Goal: Check status: Check status

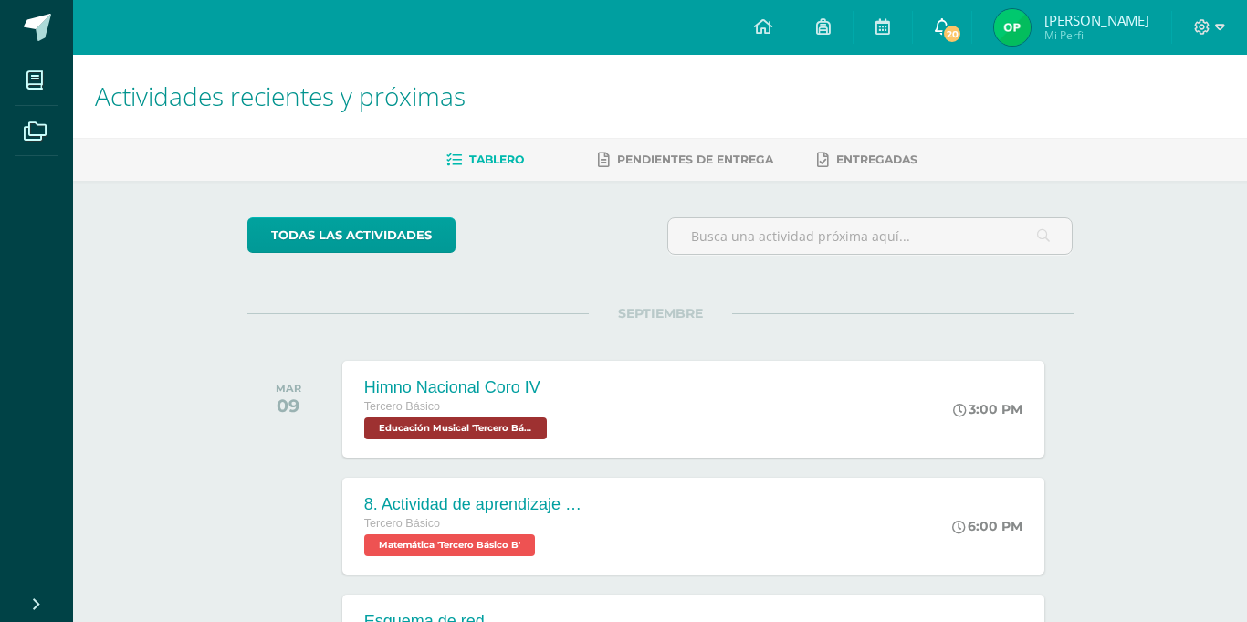
click at [951, 39] on link "20" at bounding box center [942, 27] width 58 height 55
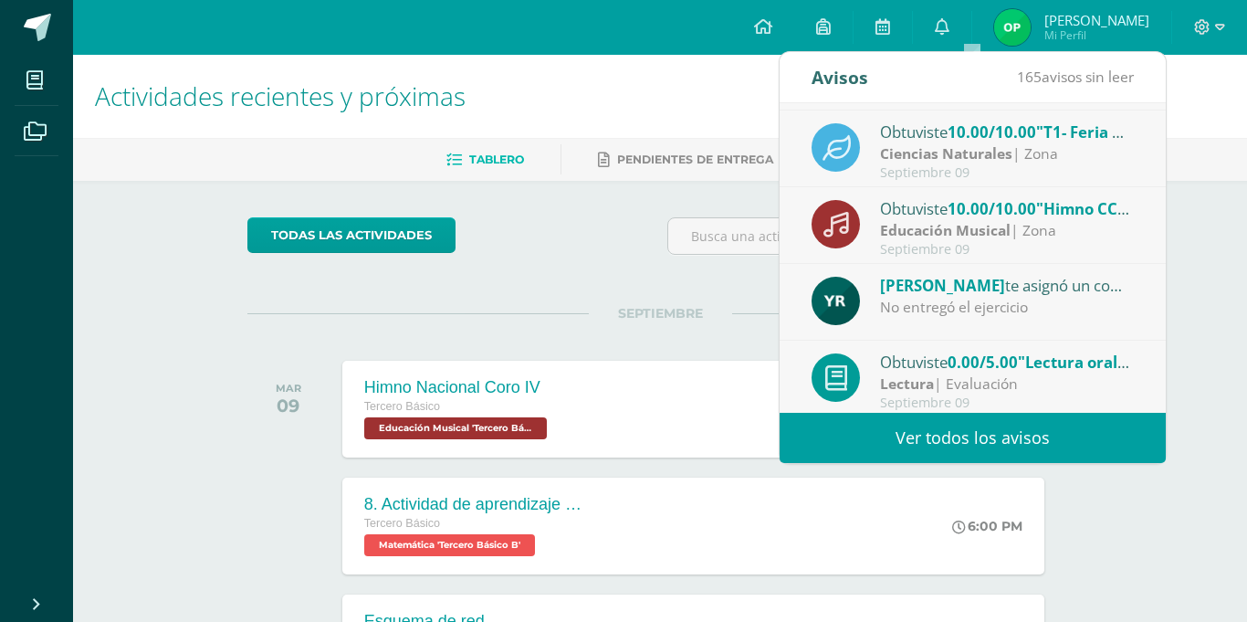
scroll to position [203, 0]
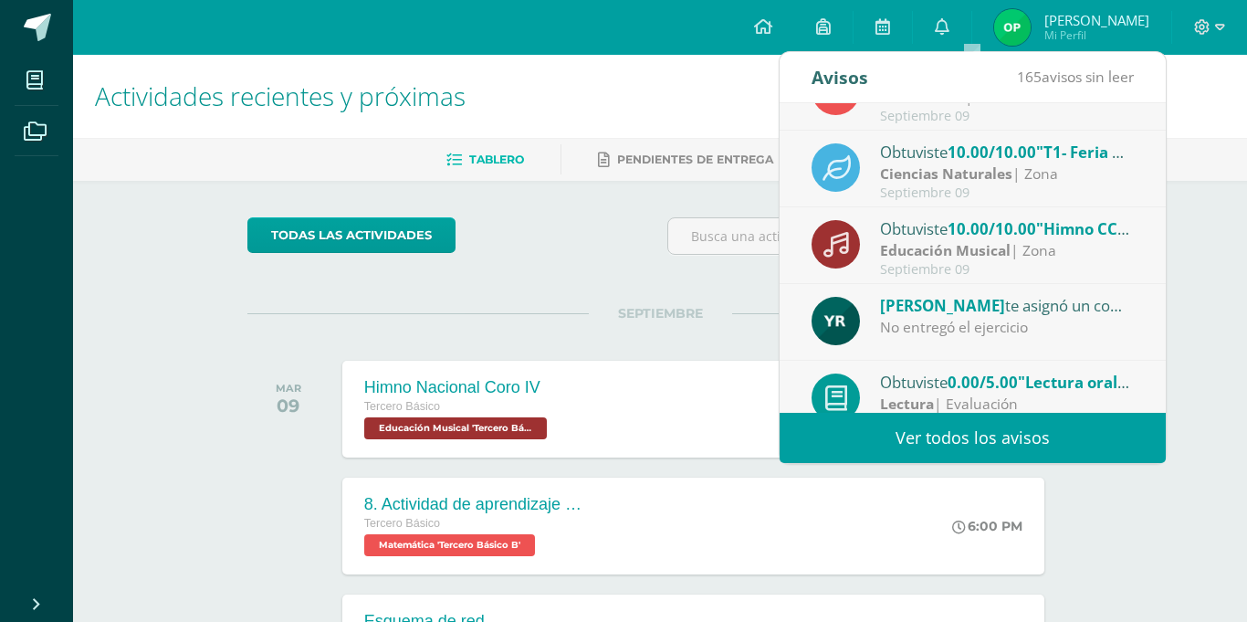
click at [967, 163] on strong "Ciencias Naturales" at bounding box center [946, 173] width 132 height 20
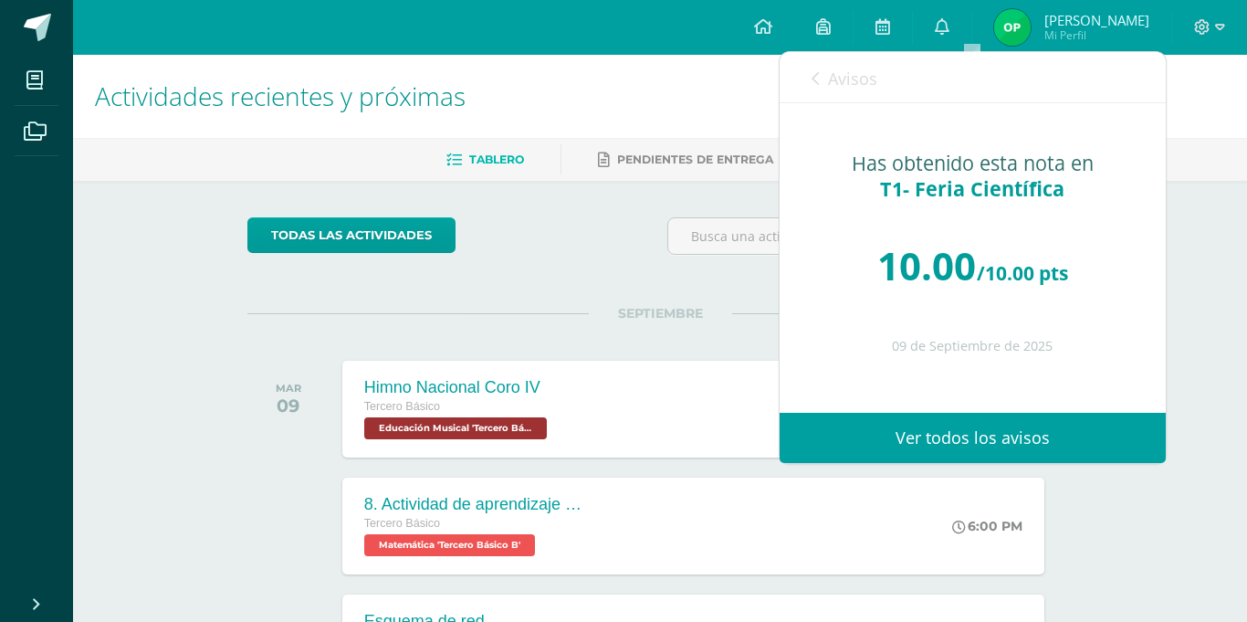
click at [967, 163] on div "Has obtenido esta nota en T1- Feria Científica" at bounding box center [972, 176] width 313 height 51
click at [825, 89] on link "Avisos" at bounding box center [845, 78] width 66 height 52
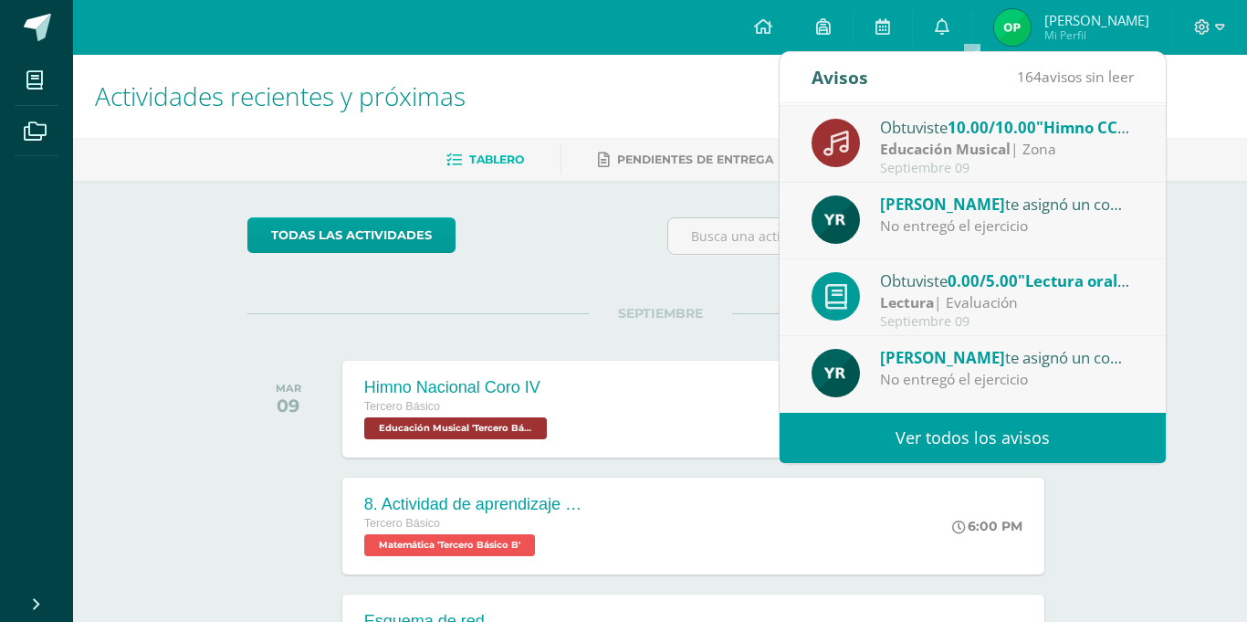
scroll to position [0, 0]
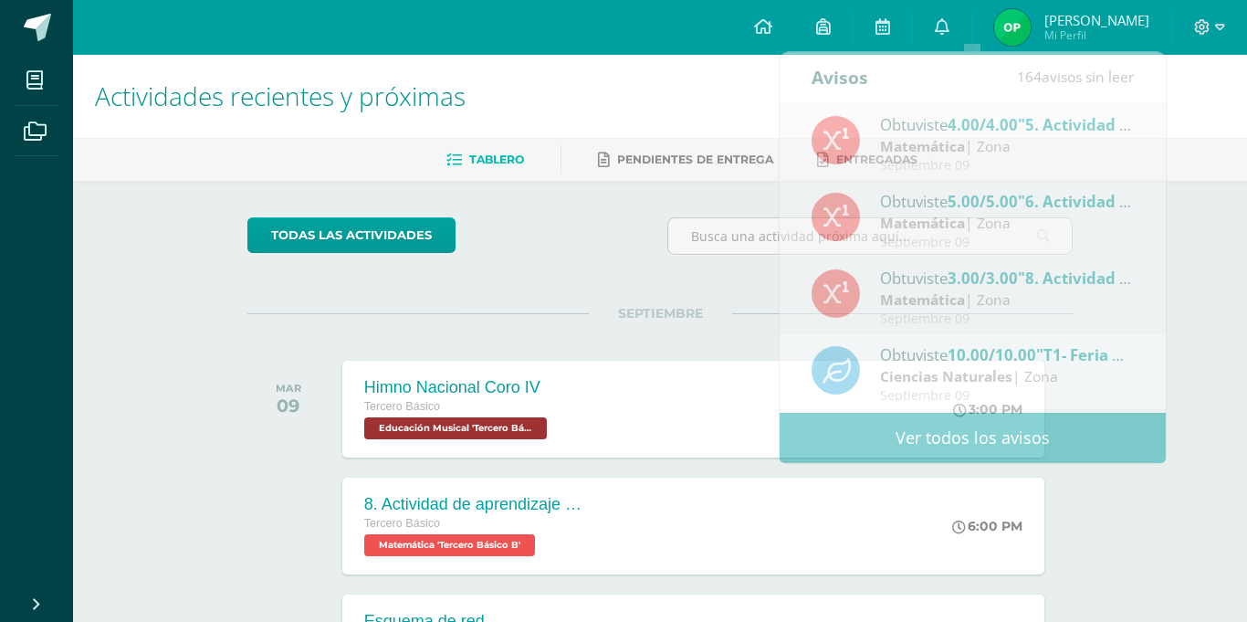
click at [1073, 25] on span "Oscar Javier Mi Perfil" at bounding box center [1072, 27] width 163 height 37
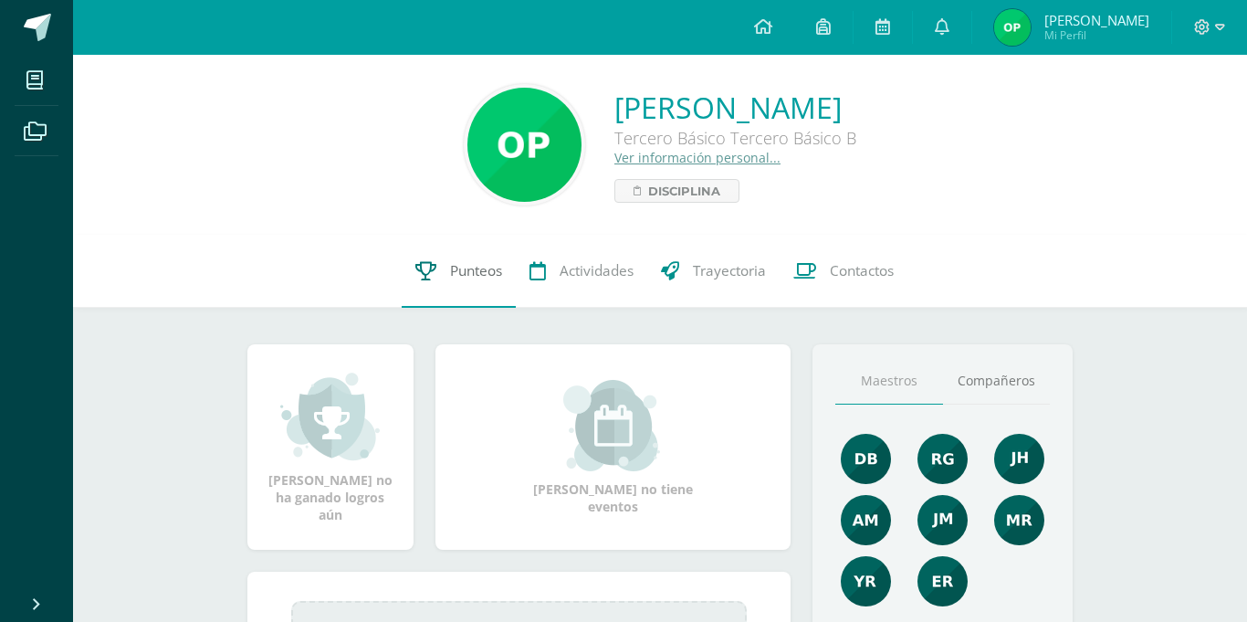
click at [441, 278] on link "Punteos" at bounding box center [459, 271] width 114 height 73
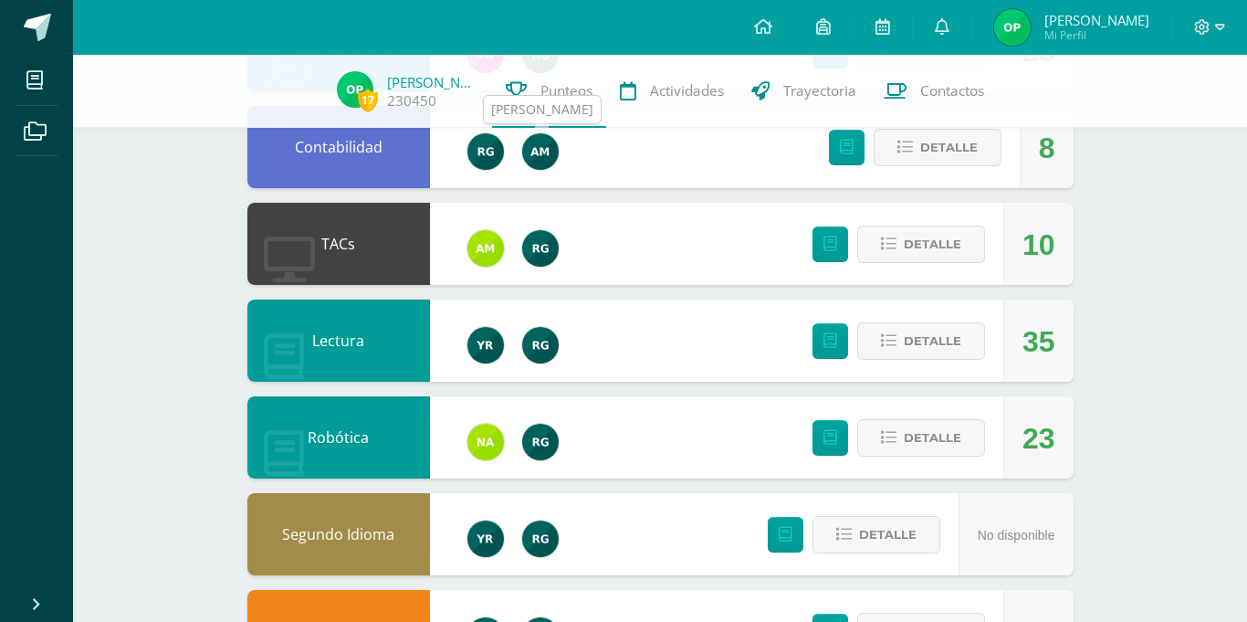
scroll to position [570, 0]
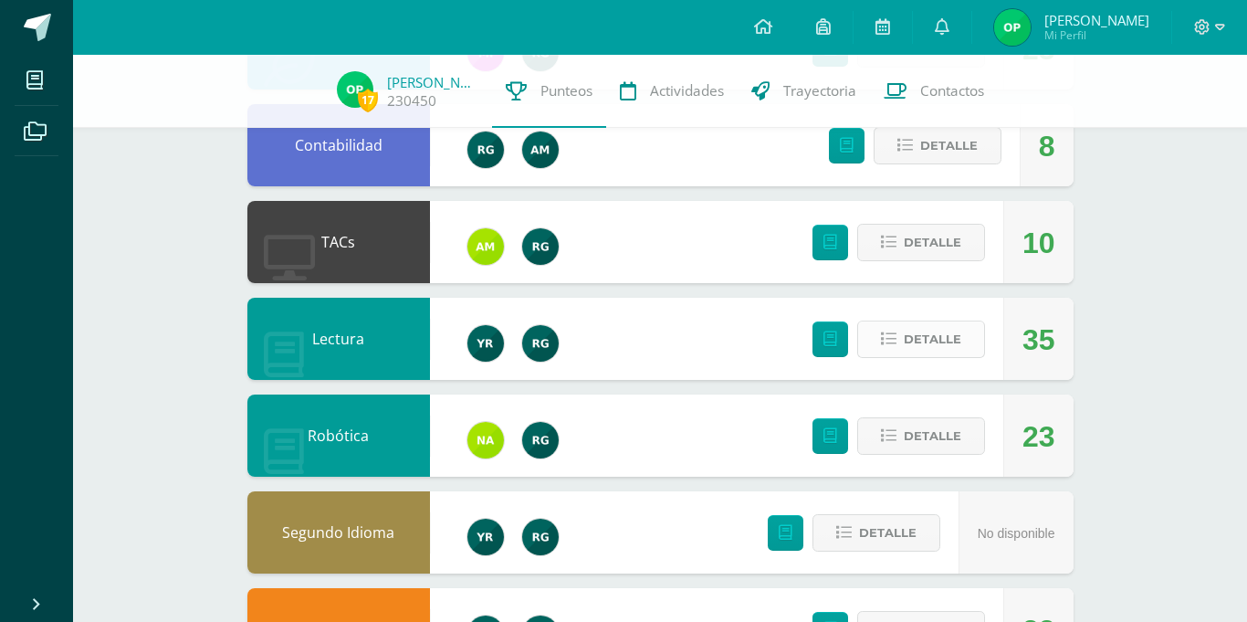
click at [917, 342] on span "Detalle" at bounding box center [933, 339] width 58 height 34
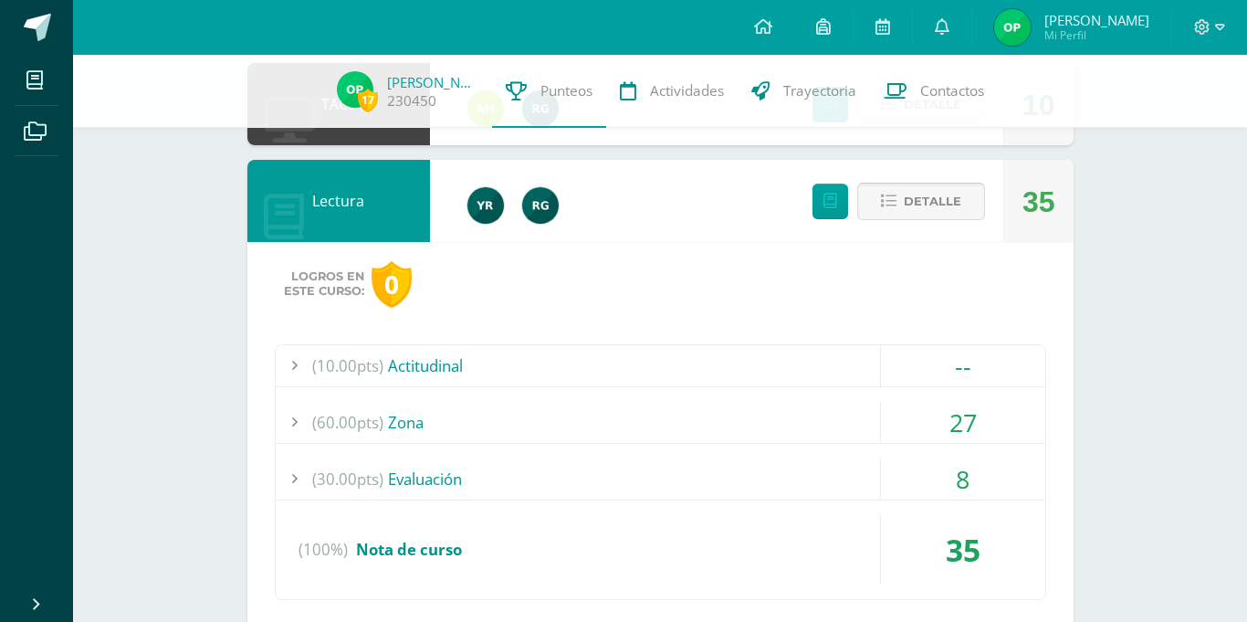
scroll to position [735, 0]
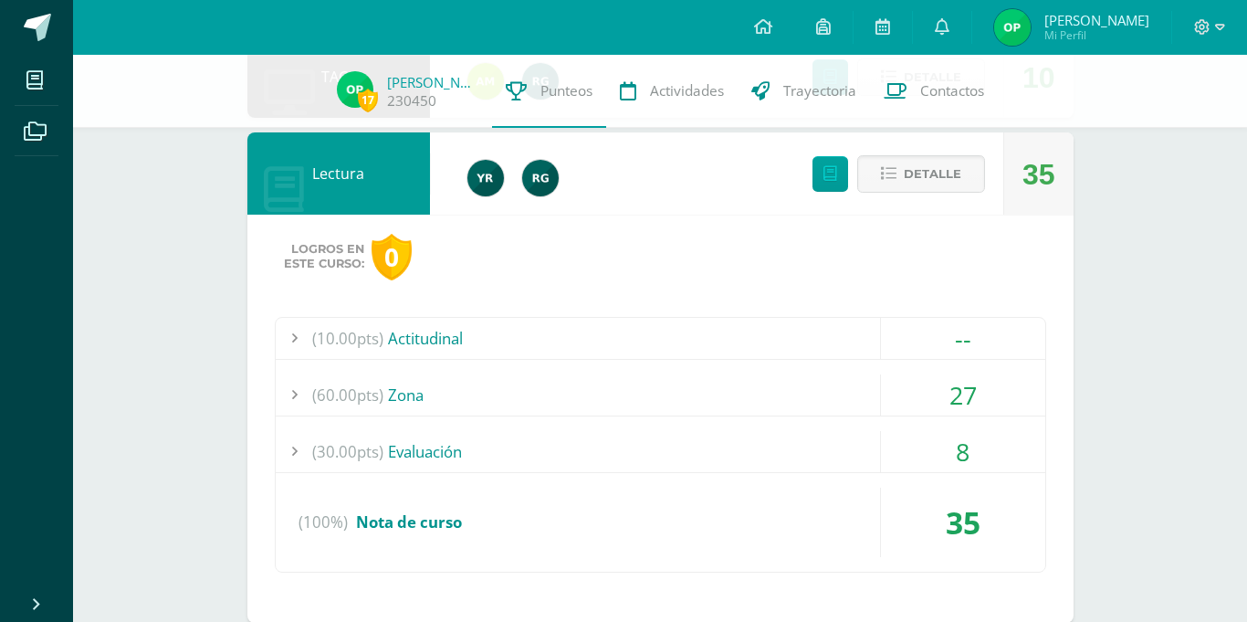
click at [534, 398] on div "(60.00pts) Zona" at bounding box center [661, 394] width 770 height 41
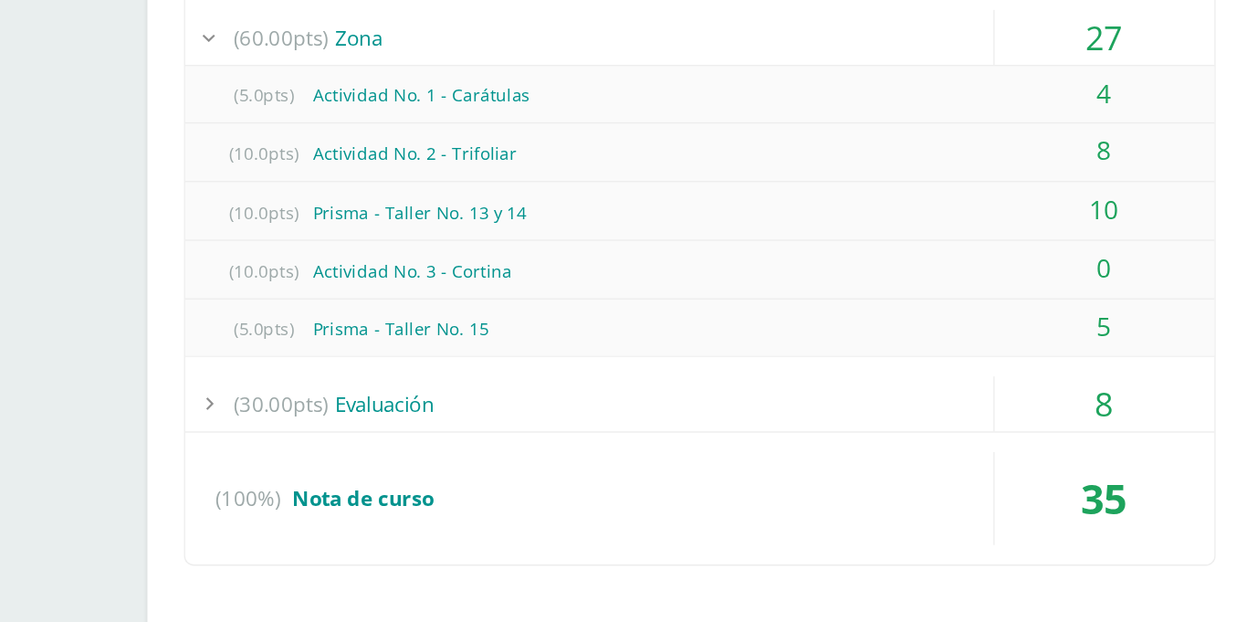
scroll to position [948, 0]
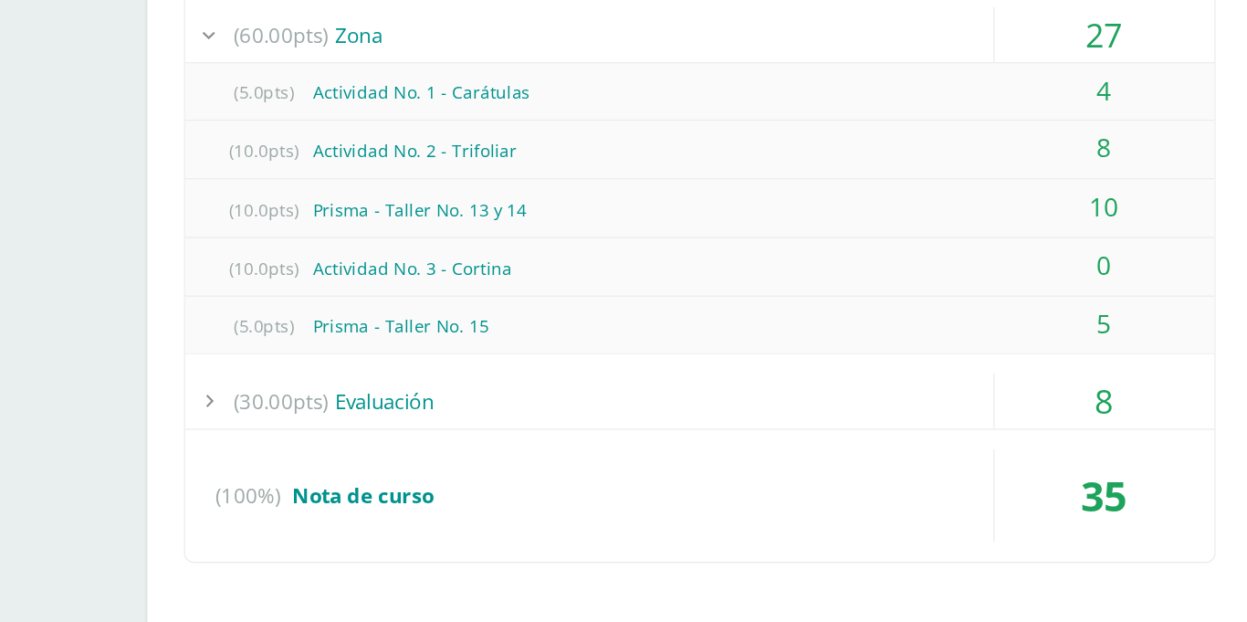
click at [472, 492] on div "(100%) Nota de curso" at bounding box center [661, 526] width 770 height 69
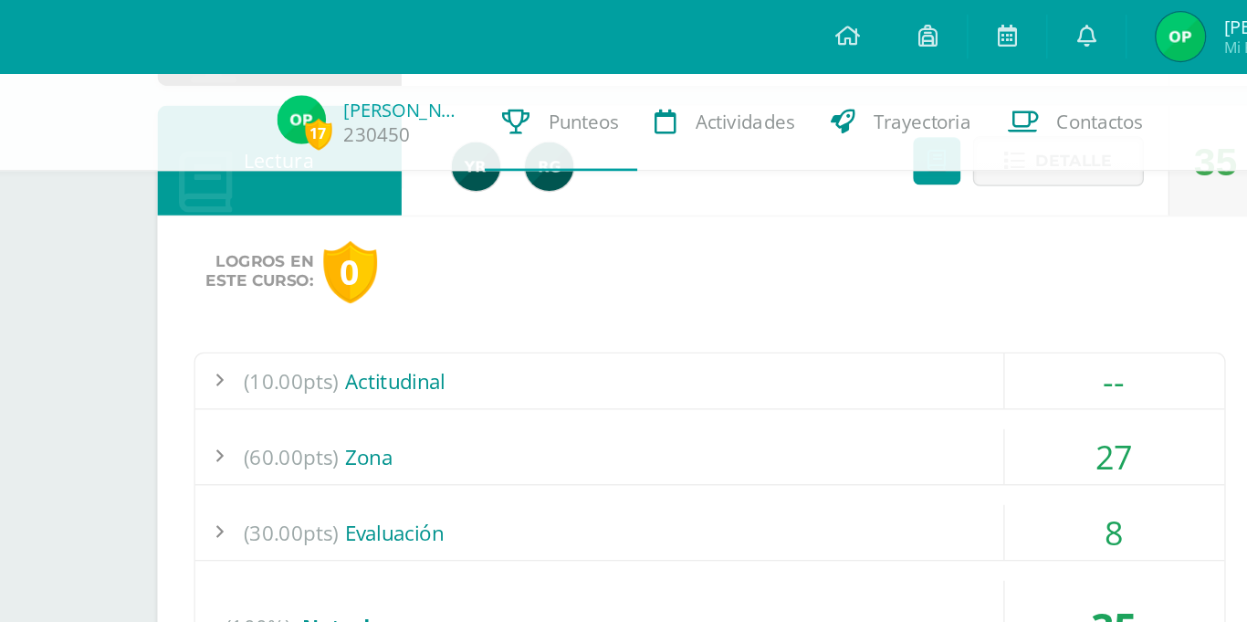
scroll to position [766, 0]
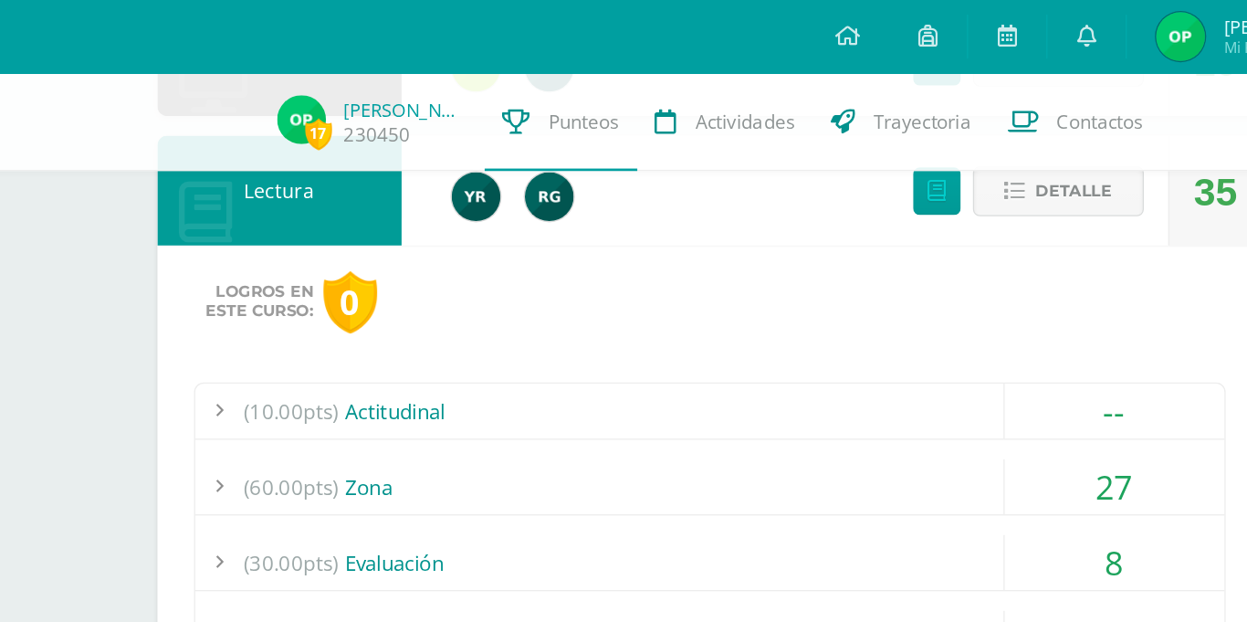
click at [428, 349] on div "(60.00pts) Zona" at bounding box center [661, 363] width 770 height 41
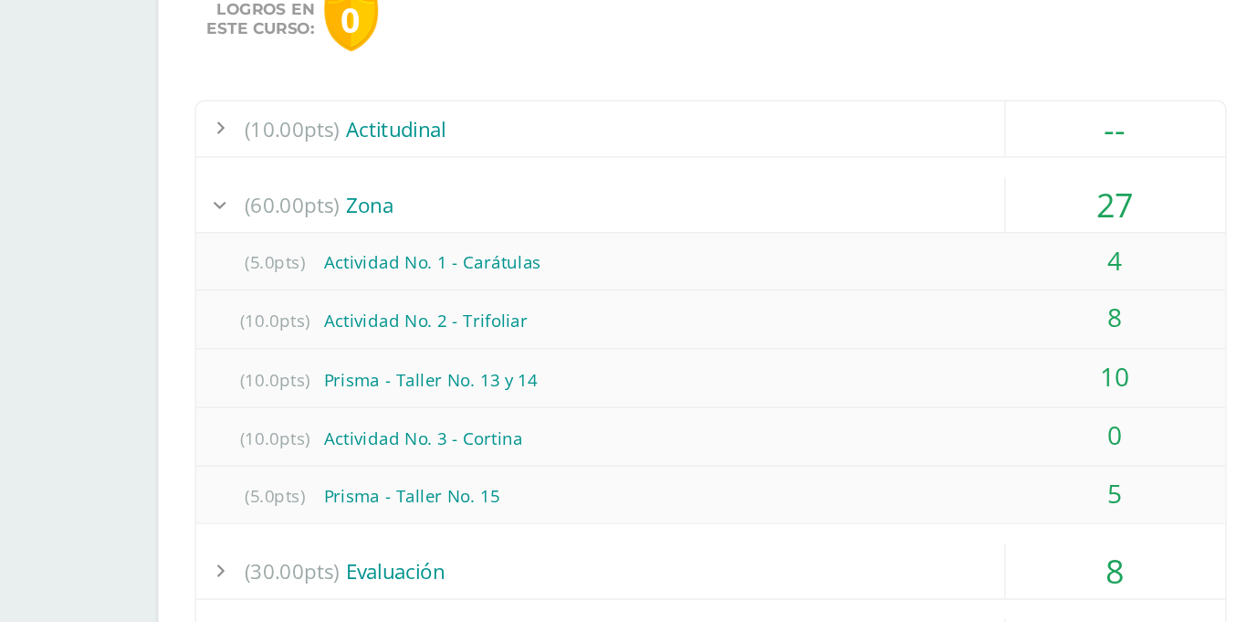
scroll to position [825, 0]
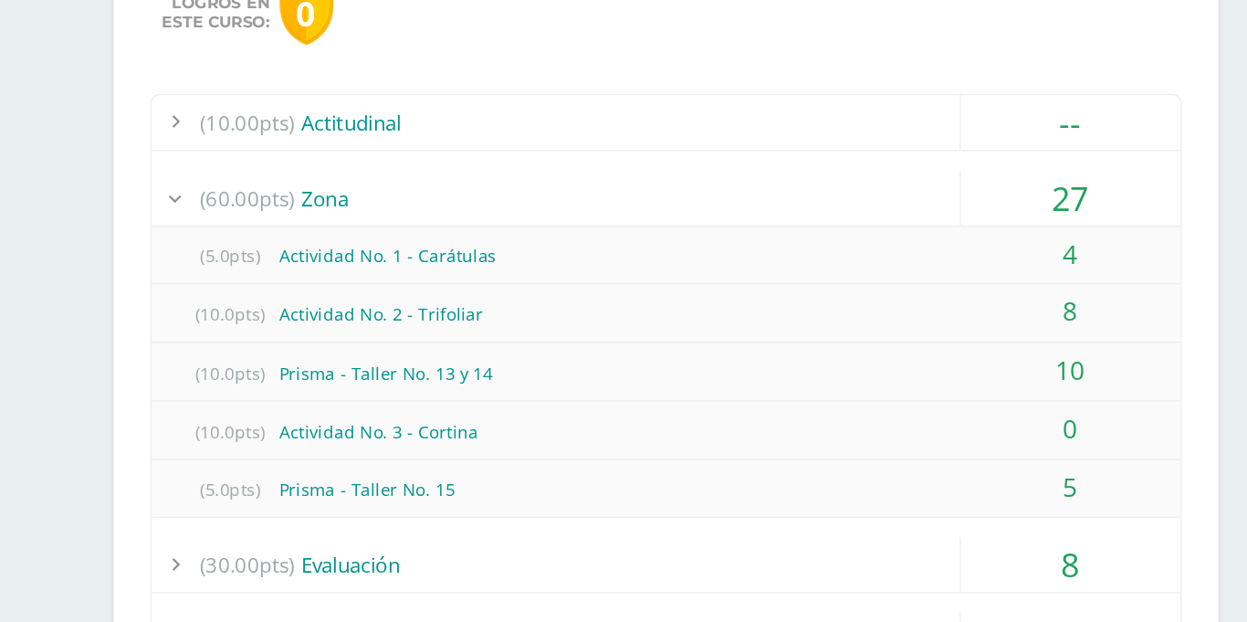
click at [405, 322] on div "(60.00pts) Zona" at bounding box center [661, 304] width 770 height 41
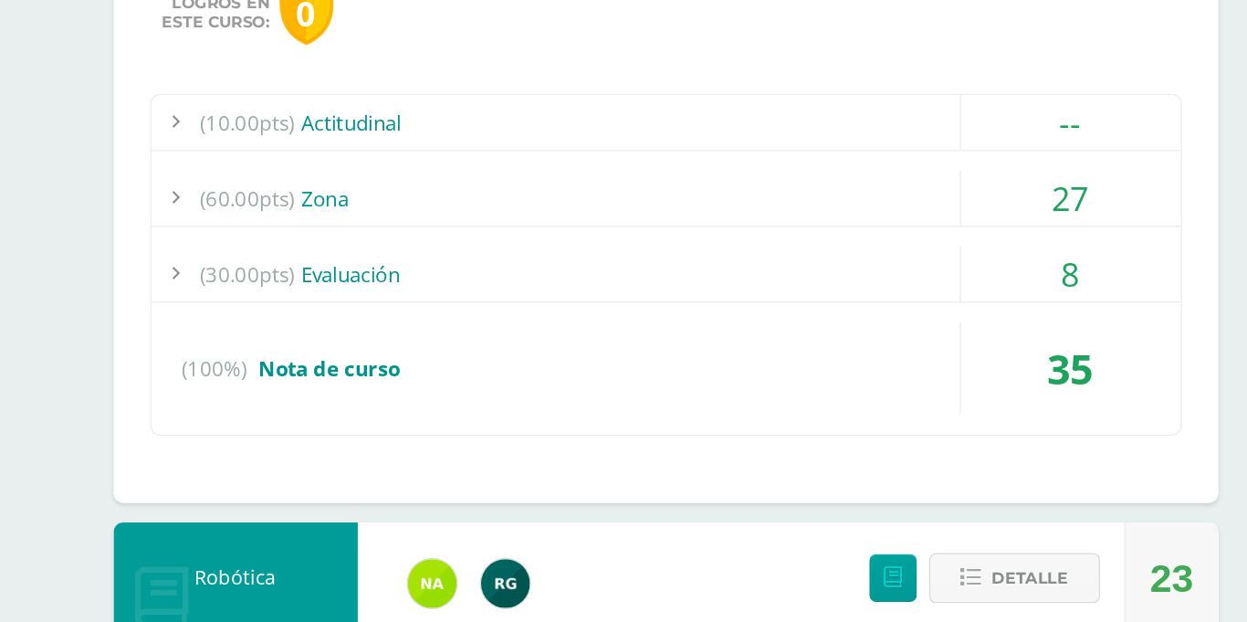
click at [403, 372] on div "(30.00pts) Evaluación" at bounding box center [661, 361] width 770 height 41
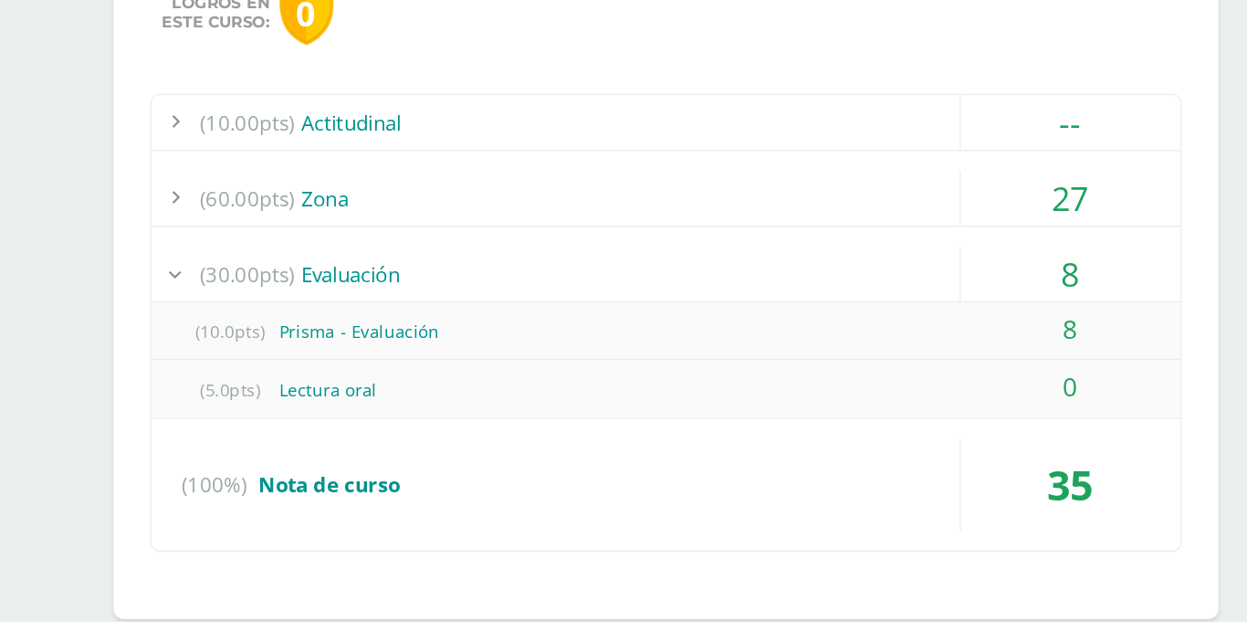
click at [385, 313] on div "(60.00pts) Zona" at bounding box center [661, 304] width 770 height 41
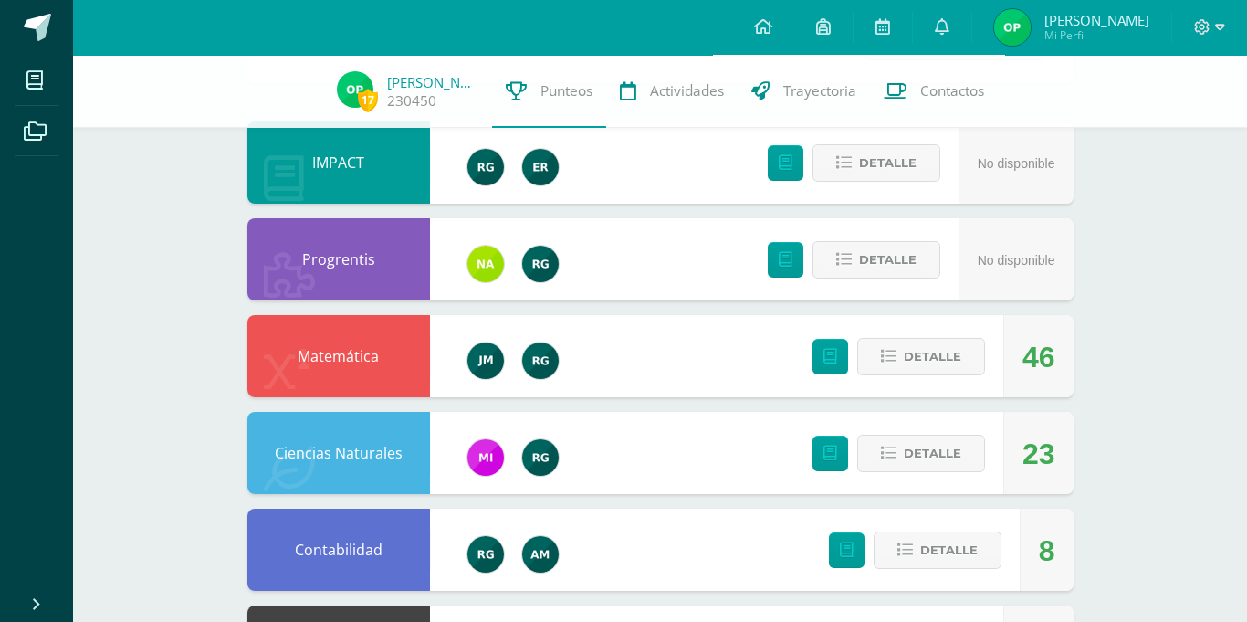
scroll to position [0, 0]
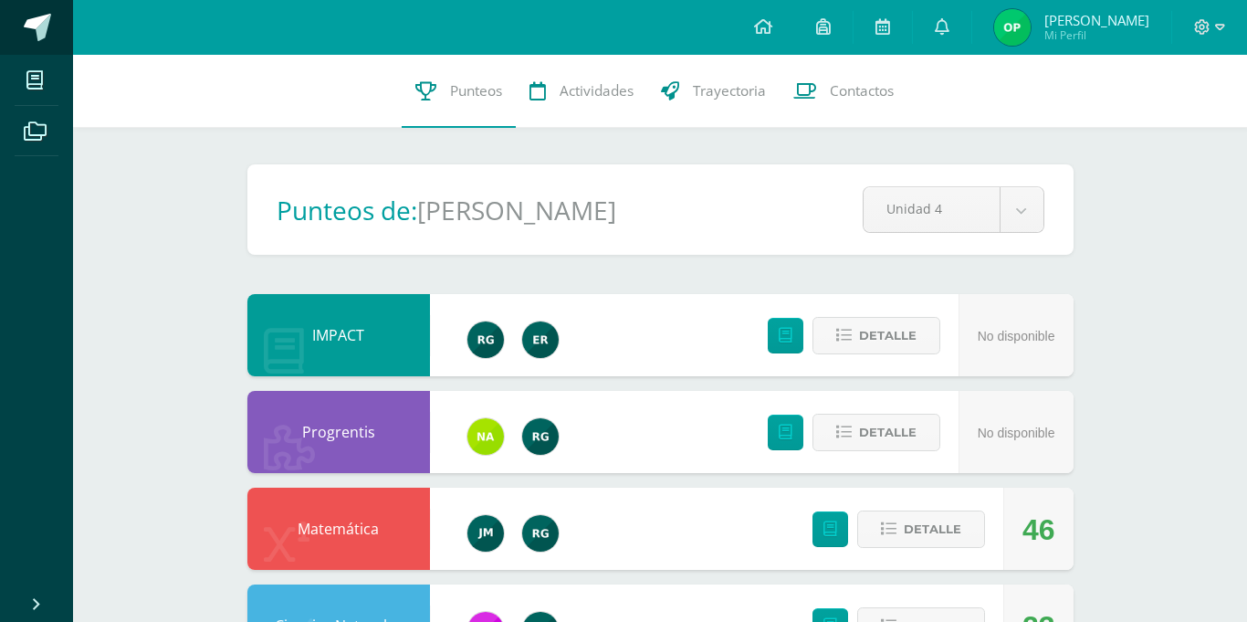
click at [40, 38] on span at bounding box center [37, 27] width 27 height 27
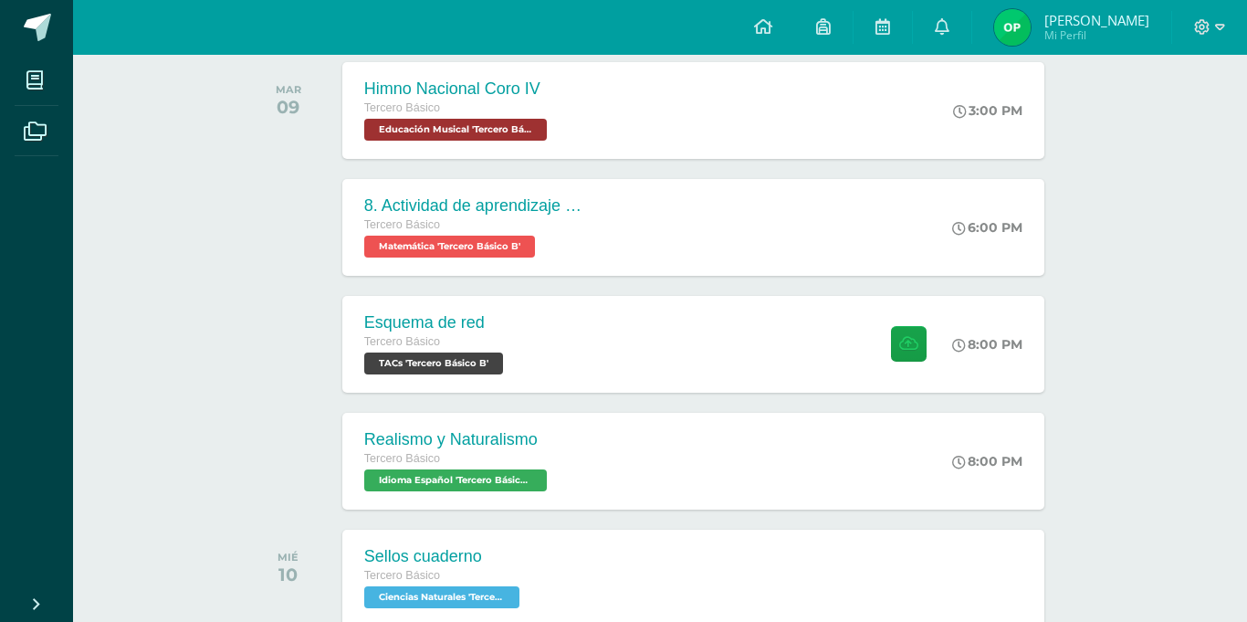
scroll to position [300, 0]
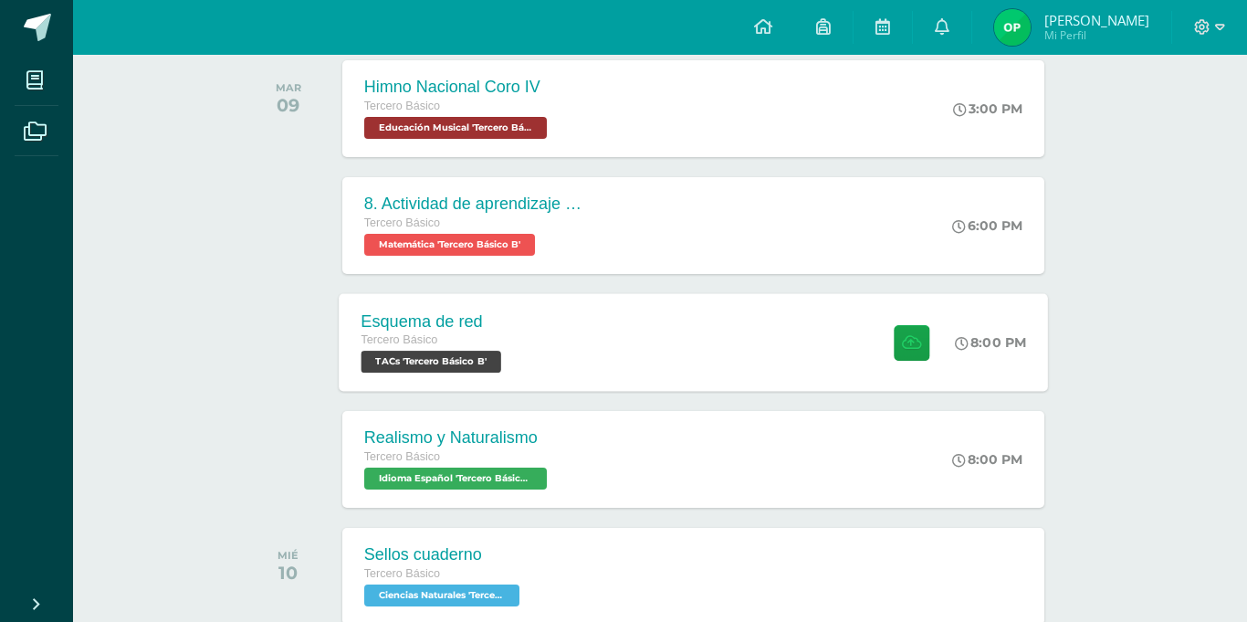
click at [574, 324] on div "Esquema de red Tercero Básico TACs 'Tercero Básico B' 8:00 PM Esquema de red TA…" at bounding box center [693, 342] width 709 height 98
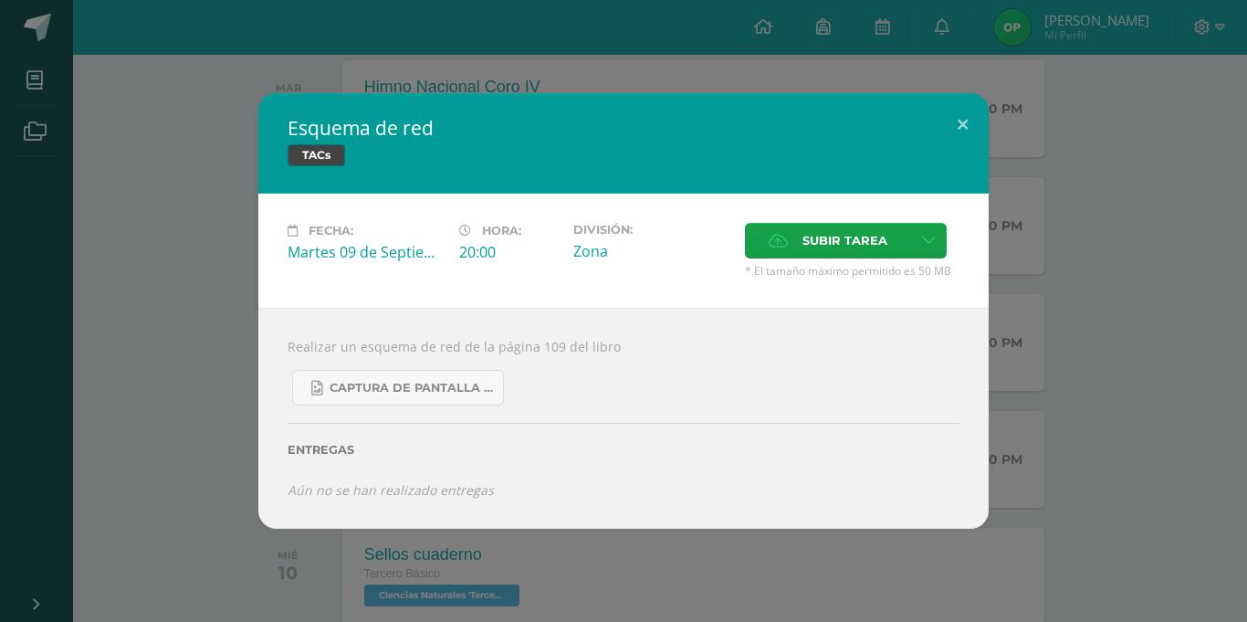
click at [396, 411] on div "Entregas" at bounding box center [624, 442] width 672 height 75
click at [392, 406] on div "Entregas" at bounding box center [624, 442] width 672 height 75
click at [382, 392] on span "Captura de pantalla [DATE] 075809.png" at bounding box center [412, 388] width 164 height 15
